Goal: Navigation & Orientation: Find specific page/section

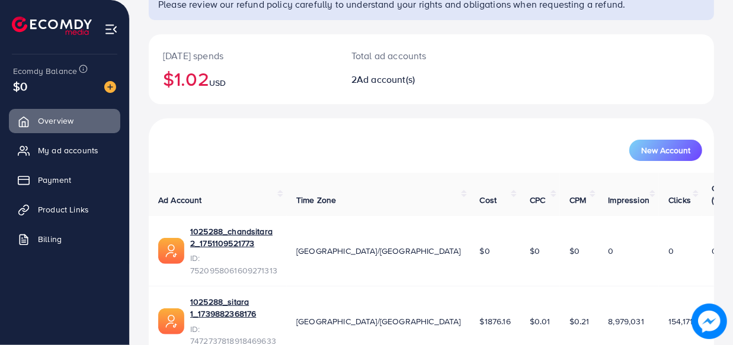
scroll to position [108, 0]
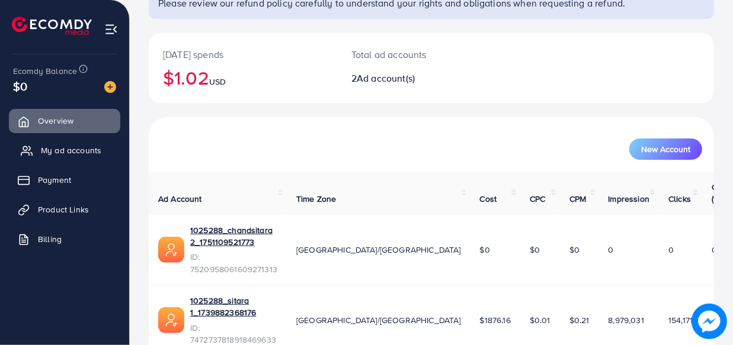
click at [73, 153] on span "My ad accounts" at bounding box center [71, 151] width 60 height 12
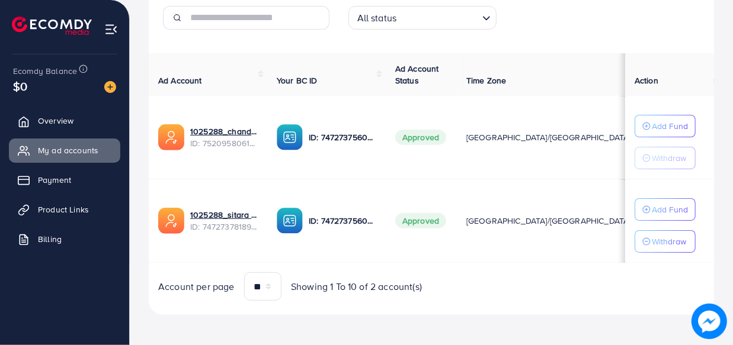
scroll to position [188, 0]
